Goal: Task Accomplishment & Management: Use online tool/utility

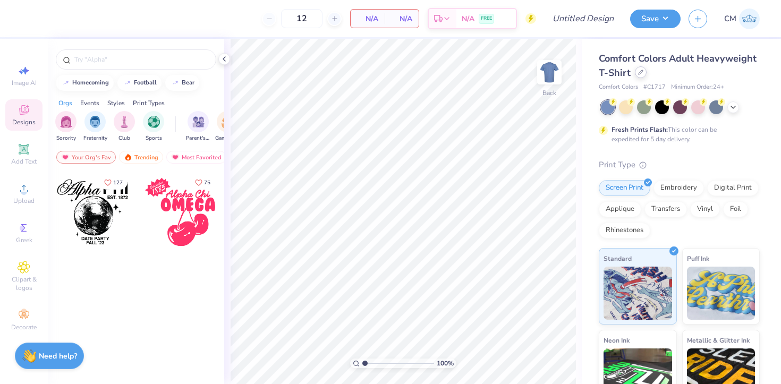
click at [639, 78] on div at bounding box center [641, 72] width 12 height 12
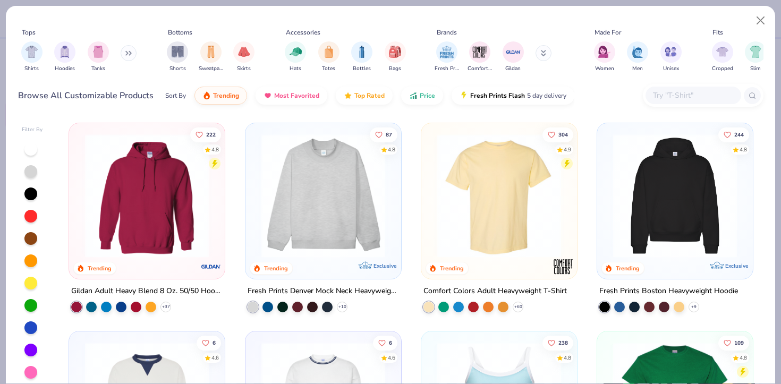
click at [663, 89] on input "text" at bounding box center [693, 95] width 82 height 12
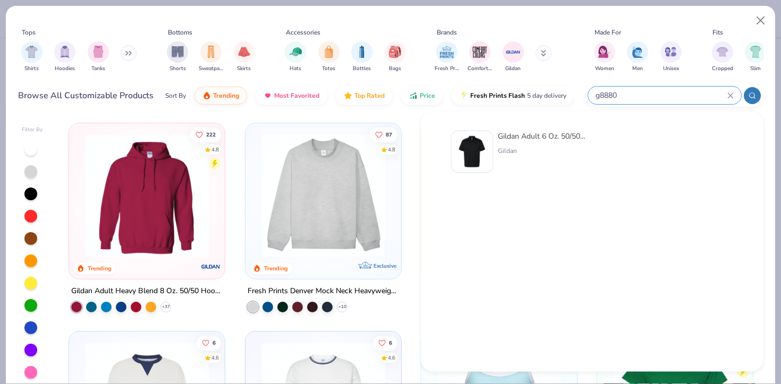
type input "g8880"
click at [556, 140] on div "Gildan Adult 6 Oz. 50/50 Jersey Polo" at bounding box center [542, 136] width 89 height 11
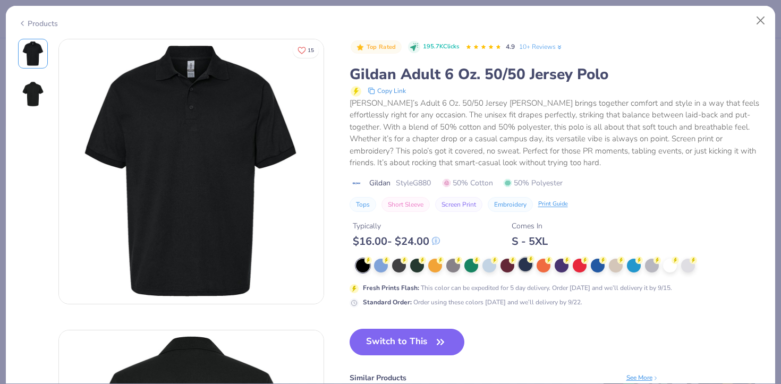
click at [528, 264] on div at bounding box center [525, 265] width 14 height 14
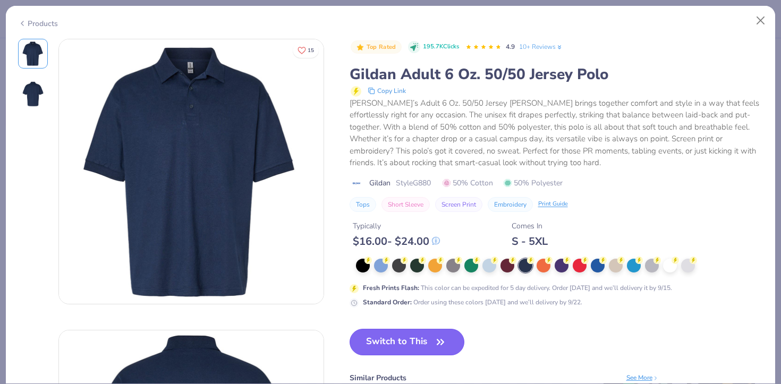
click at [412, 337] on button "Switch to This" at bounding box center [406, 342] width 115 height 27
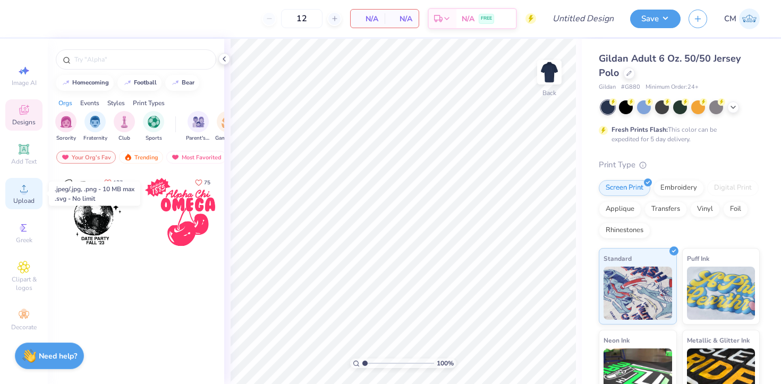
click at [19, 200] on span "Upload" at bounding box center [23, 201] width 21 height 8
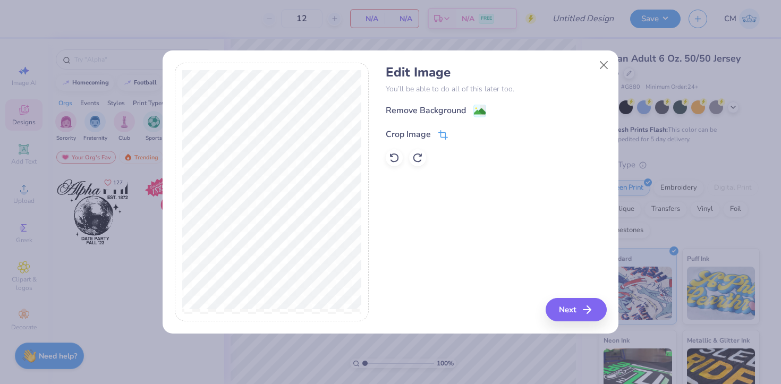
click at [446, 133] on icon at bounding box center [443, 135] width 10 height 10
click at [602, 66] on button "Close" at bounding box center [604, 65] width 20 height 20
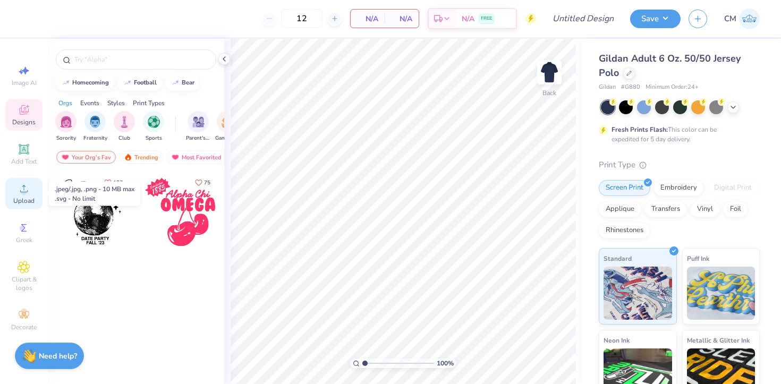
click at [12, 194] on div "Upload" at bounding box center [23, 193] width 37 height 31
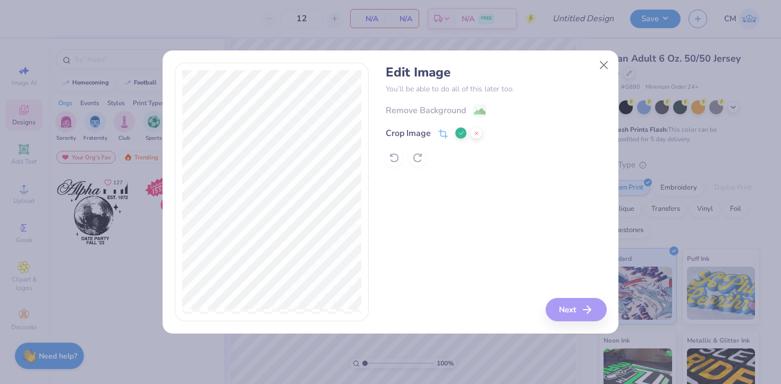
click at [446, 138] on icon at bounding box center [443, 134] width 10 height 10
click at [441, 135] on icon at bounding box center [443, 134] width 10 height 10
click at [458, 133] on icon at bounding box center [461, 133] width 6 height 6
click at [441, 130] on span at bounding box center [443, 134] width 10 height 13
click at [459, 133] on icon at bounding box center [461, 133] width 6 height 6
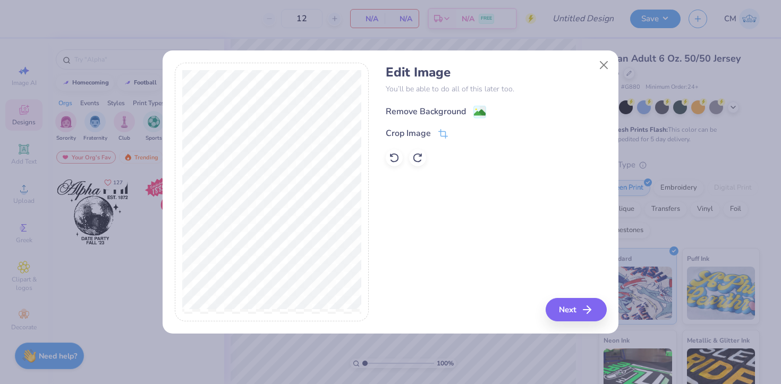
click at [481, 116] on image at bounding box center [480, 113] width 12 height 12
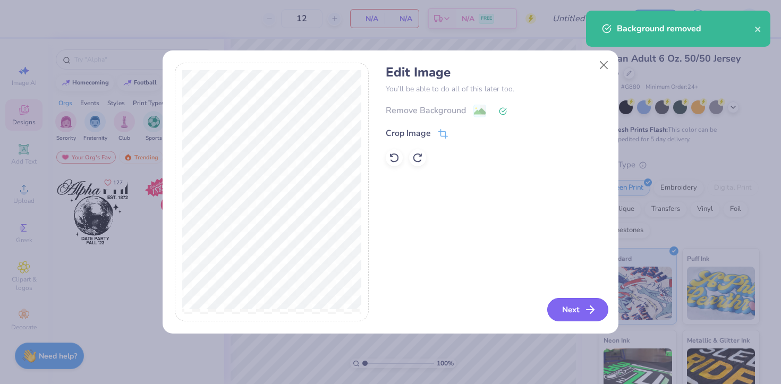
click at [579, 304] on button "Next" at bounding box center [577, 309] width 61 height 23
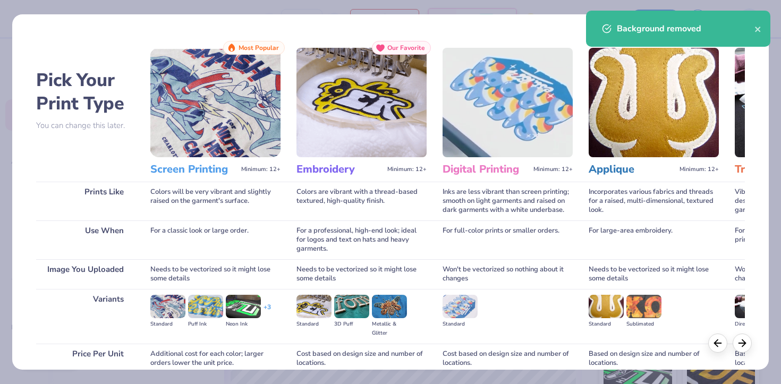
scroll to position [92, 0]
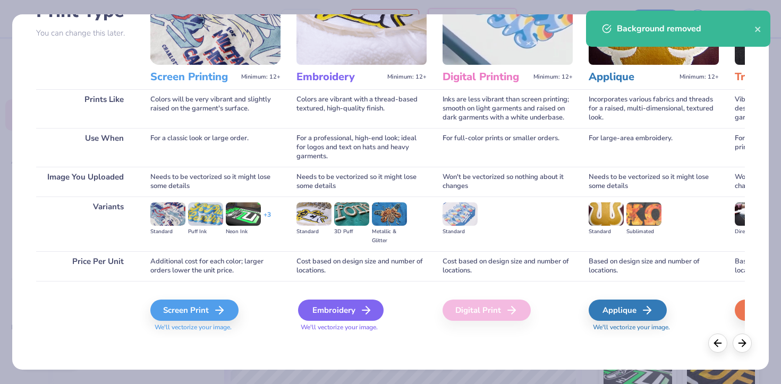
click at [325, 314] on div "Embroidery" at bounding box center [341, 310] width 86 height 21
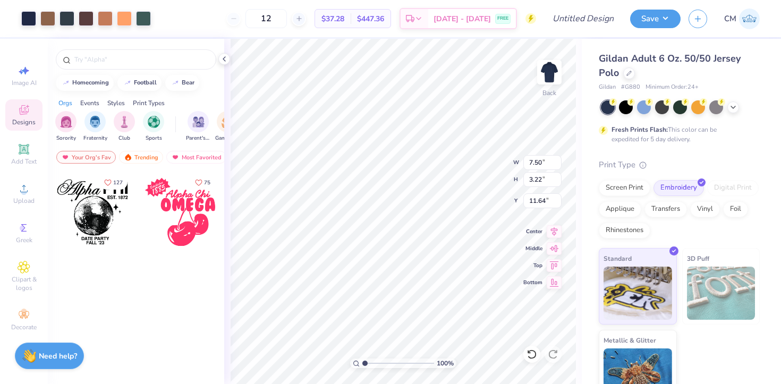
type input "5.62"
type input "2.41"
type input "3.00"
click at [29, 13] on div at bounding box center [28, 17] width 15 height 15
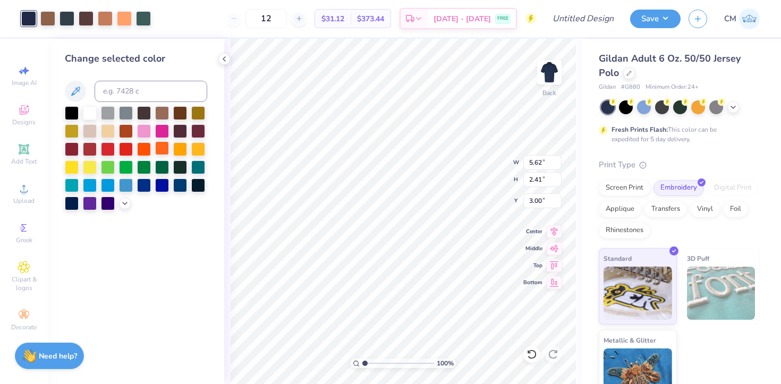
click at [161, 144] on div at bounding box center [162, 148] width 14 height 14
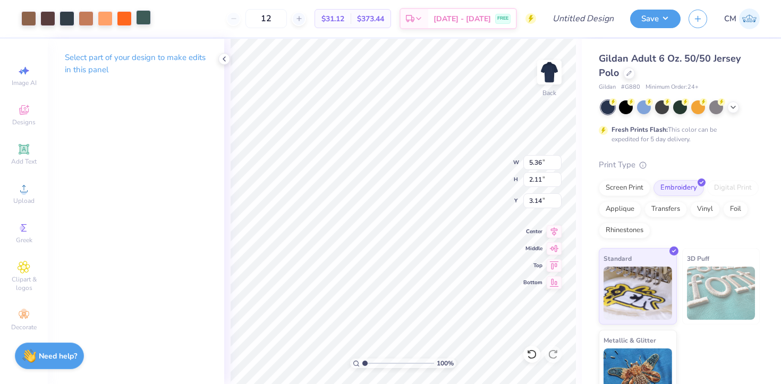
click at [139, 15] on div at bounding box center [143, 17] width 15 height 15
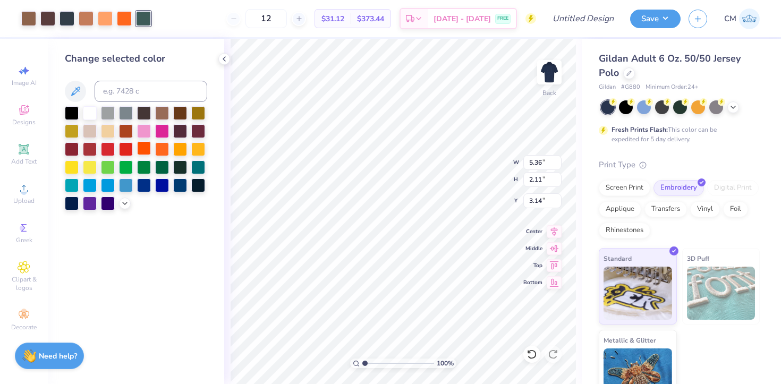
click at [139, 144] on div at bounding box center [144, 148] width 14 height 14
click at [120, 21] on div at bounding box center [124, 17] width 15 height 15
click at [139, 18] on div at bounding box center [143, 17] width 15 height 15
click at [139, 93] on input at bounding box center [151, 91] width 113 height 21
type input "165"
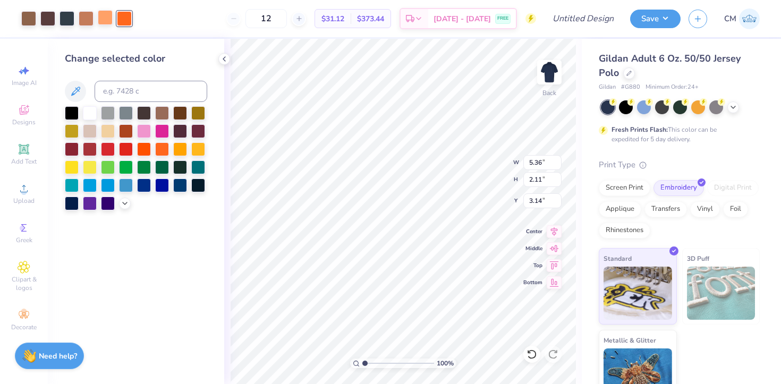
click at [101, 21] on div at bounding box center [105, 17] width 15 height 15
click at [117, 90] on input at bounding box center [151, 91] width 113 height 21
type input "165"
click at [86, 22] on div at bounding box center [86, 17] width 15 height 15
click at [136, 98] on input at bounding box center [151, 91] width 113 height 21
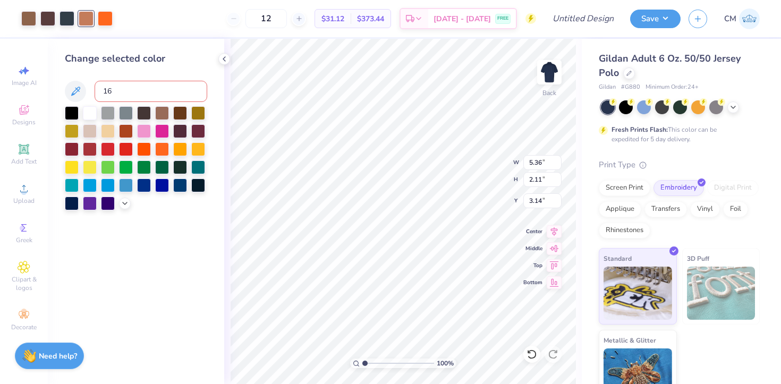
type input "165"
click at [62, 16] on div at bounding box center [66, 17] width 15 height 15
click at [137, 89] on input at bounding box center [151, 91] width 113 height 21
type input "164"
click at [45, 17] on div at bounding box center [47, 17] width 15 height 15
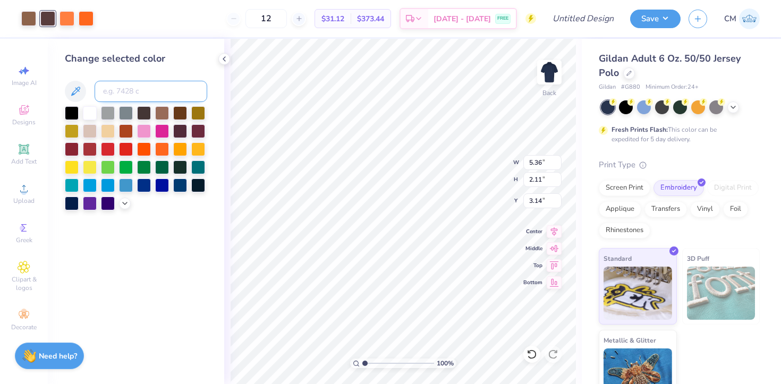
click at [124, 96] on input at bounding box center [151, 91] width 113 height 21
type input "165"
click at [28, 16] on div at bounding box center [28, 17] width 15 height 15
click at [135, 89] on input at bounding box center [151, 91] width 113 height 21
type input "165"
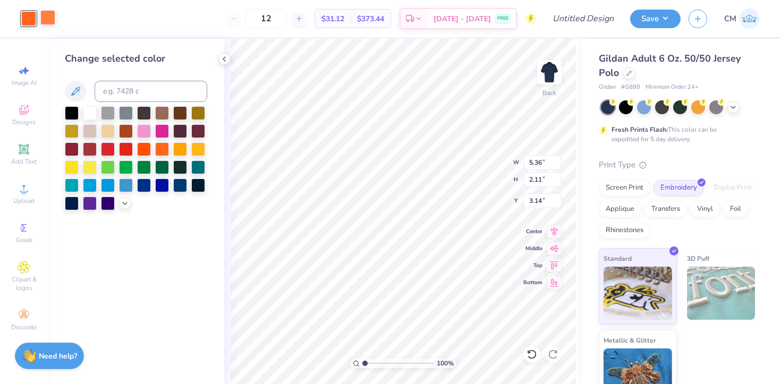
click at [46, 23] on div at bounding box center [47, 17] width 15 height 15
click at [131, 87] on input at bounding box center [151, 91] width 113 height 21
type input "165"
click at [224, 57] on polyline at bounding box center [224, 59] width 2 height 4
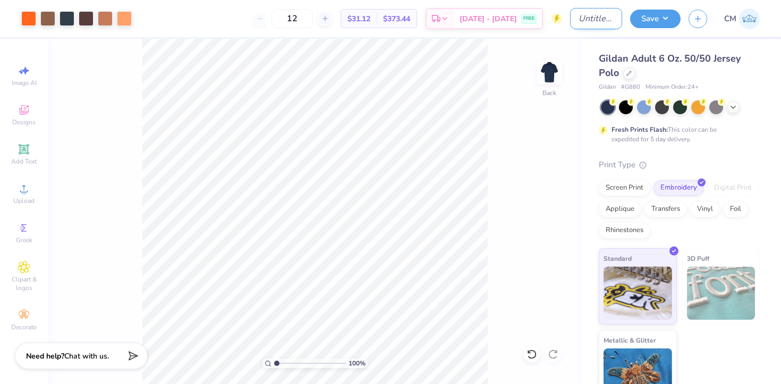
click at [584, 16] on input "Design Title" at bounding box center [596, 18] width 52 height 21
type input "navy polo"
click at [666, 16] on button "Save" at bounding box center [655, 17] width 50 height 19
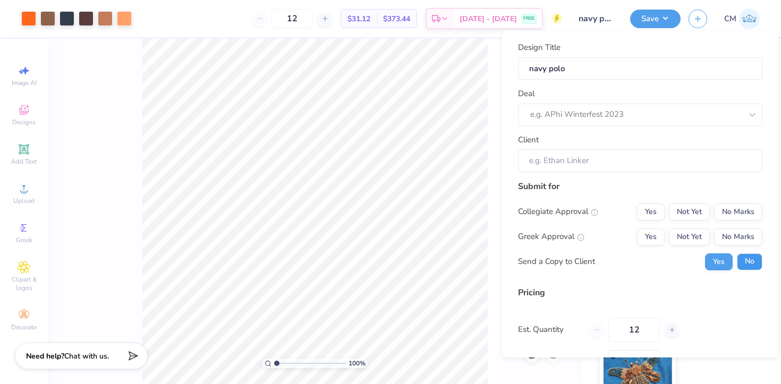
click at [747, 263] on button "No" at bounding box center [749, 261] width 25 height 17
click at [653, 242] on button "Yes" at bounding box center [651, 236] width 28 height 17
click at [733, 212] on button "No Marks" at bounding box center [738, 211] width 48 height 17
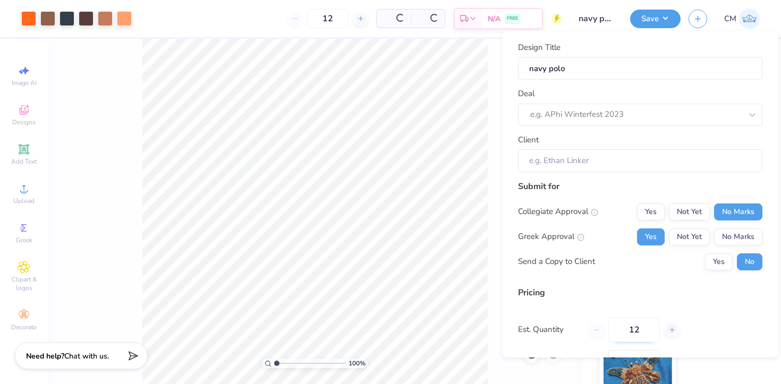
type input "$31.12"
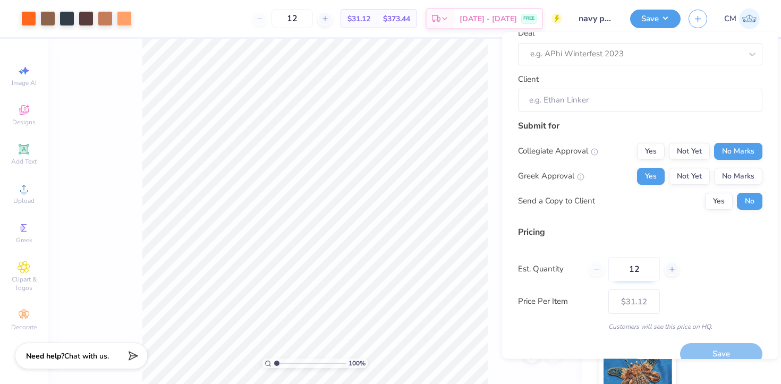
scroll to position [79, 0]
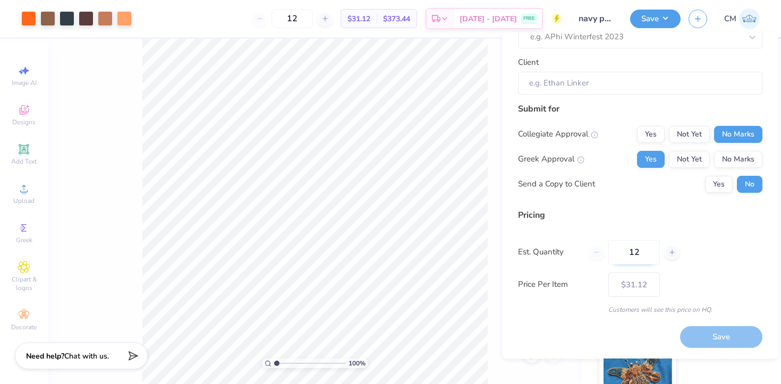
click at [639, 259] on input "12" at bounding box center [634, 252] width 52 height 24
type input "1"
type input "0"
type input "025"
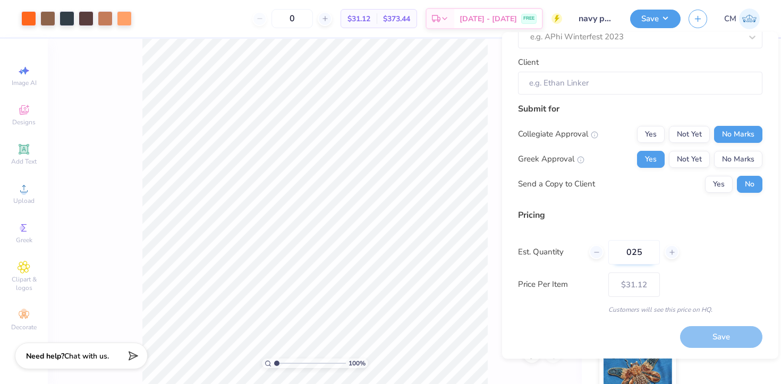
type input "25"
type input "– –"
type input "02"
type input "$24.41"
type input "024"
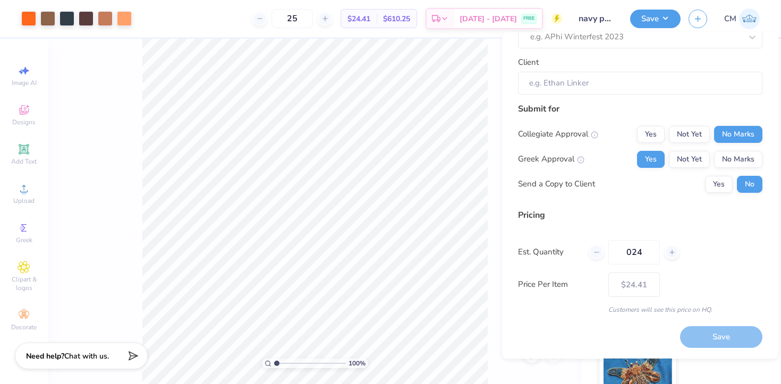
type input "24"
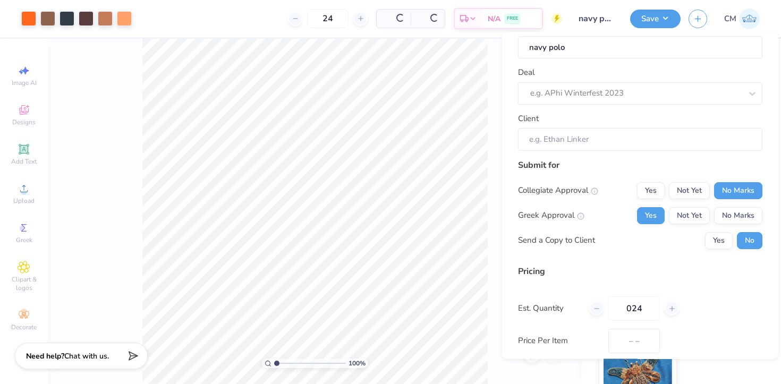
type input "$24.61"
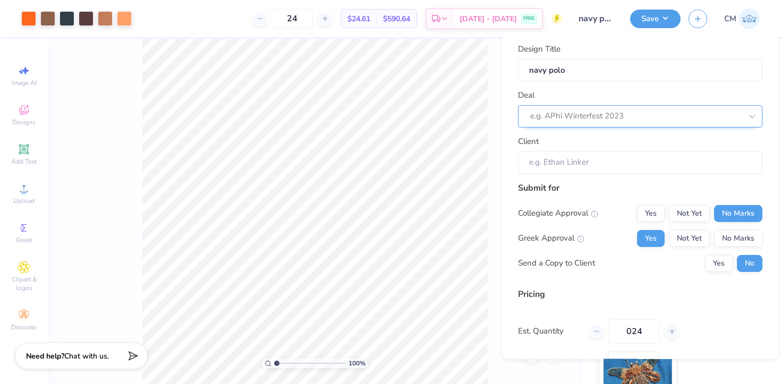
type input "024"
click at [621, 106] on div "e.g. APhi Winterfest 2023" at bounding box center [640, 116] width 244 height 22
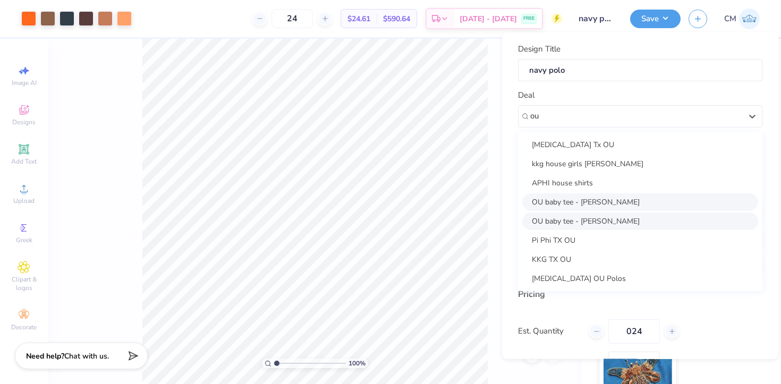
scroll to position [20, 0]
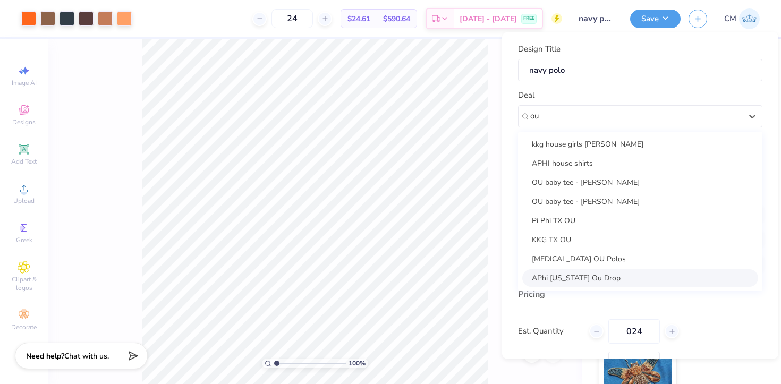
click at [550, 278] on div "APhi [US_STATE] Ou Drop" at bounding box center [640, 278] width 236 height 18
type input "ou"
type input "[PERSON_NAME]"
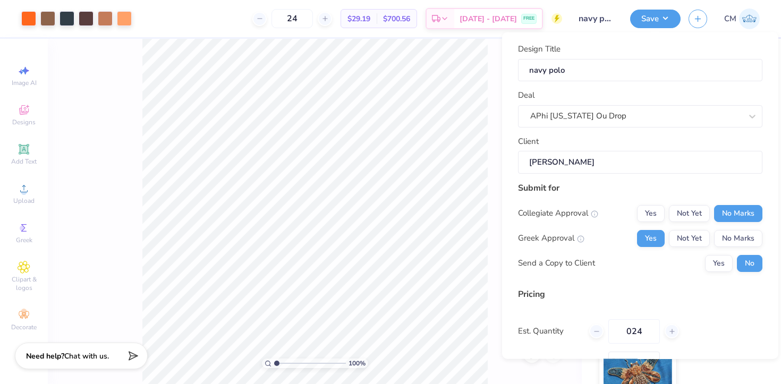
scroll to position [79, 0]
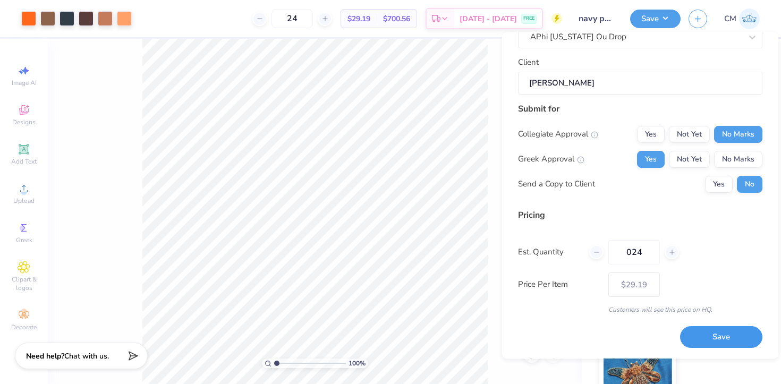
click at [701, 336] on button "Save" at bounding box center [721, 338] width 82 height 22
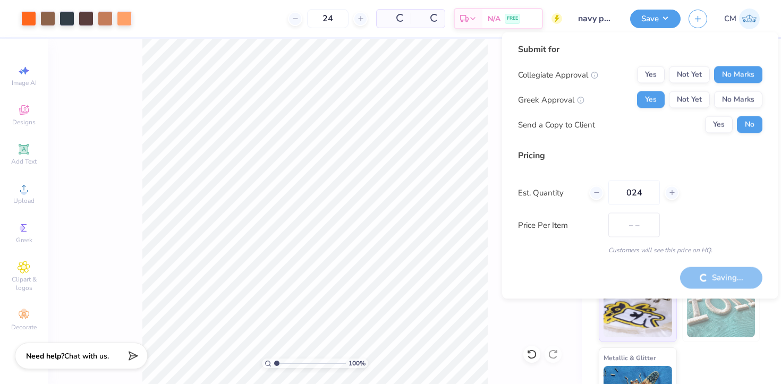
type input "$24.61"
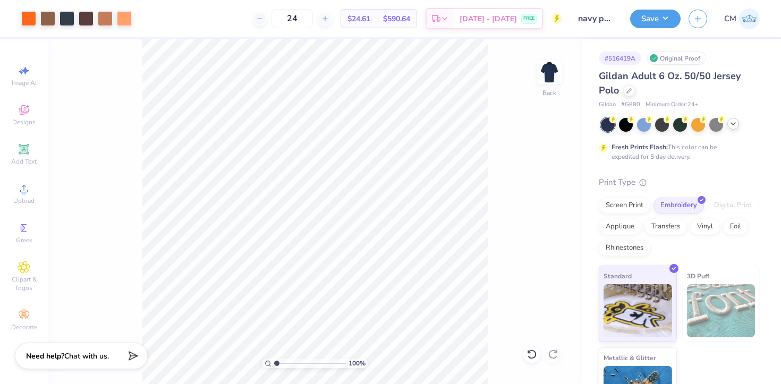
click at [729, 123] on icon at bounding box center [733, 123] width 8 height 8
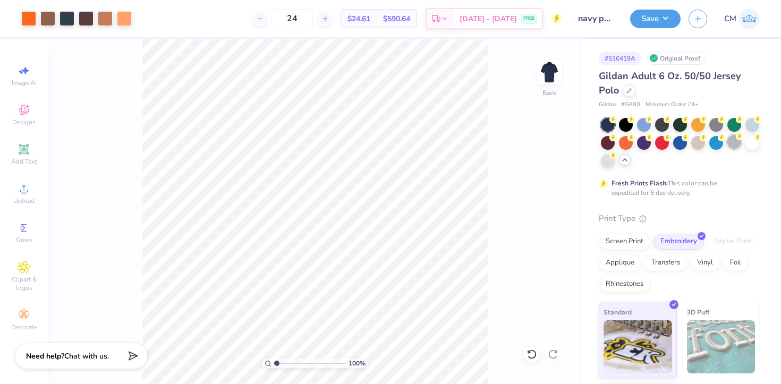
click at [737, 142] on div at bounding box center [734, 142] width 14 height 14
click at [645, 121] on div at bounding box center [644, 124] width 14 height 14
